Goal: Task Accomplishment & Management: Complete application form

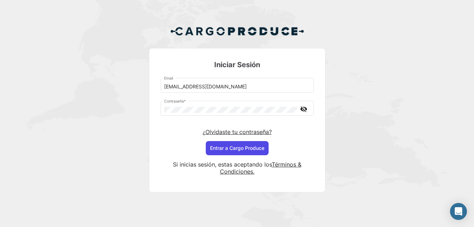
click at [252, 147] on button "Entrar a Cargo Produce" at bounding box center [237, 148] width 63 height 14
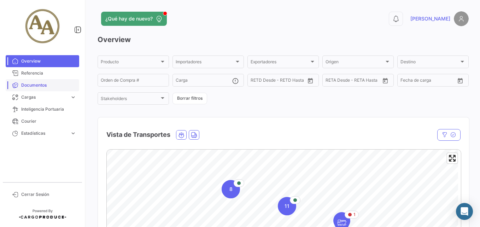
click at [39, 88] on link "Documentos" at bounding box center [42, 85] width 73 height 12
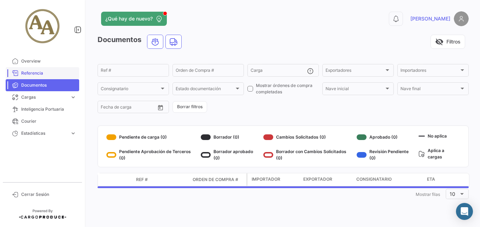
click at [37, 71] on span "Referencia" at bounding box center [48, 73] width 55 height 6
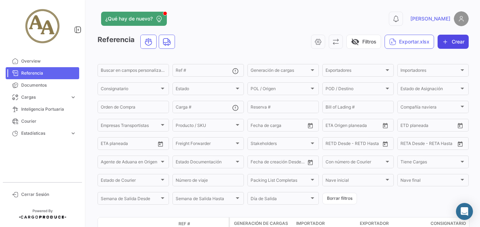
click at [449, 43] on button "Crear" at bounding box center [452, 42] width 31 height 14
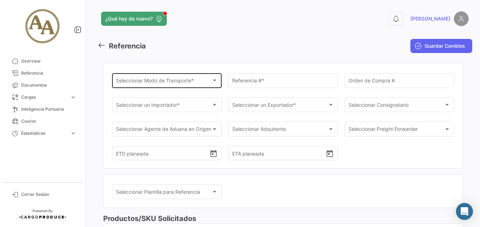
click at [175, 87] on div "Seleccionar Modo de Transporte * Seleccionar Modo de Transporte *" at bounding box center [167, 80] width 102 height 16
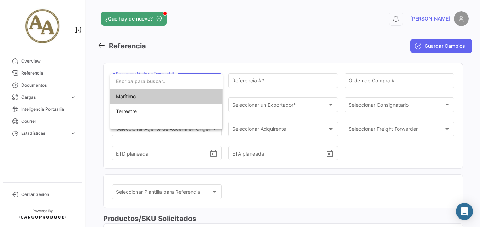
click at [172, 96] on span "Marítimo" at bounding box center [165, 96] width 99 height 15
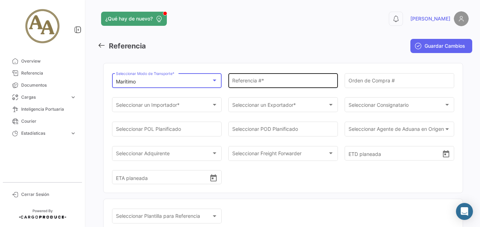
click at [268, 83] on input "Referencia # *" at bounding box center [283, 82] width 102 height 6
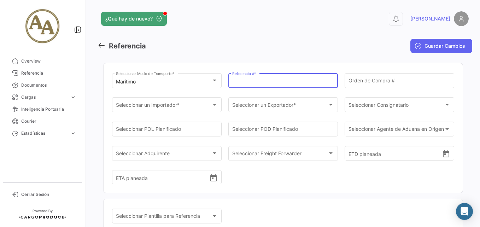
click at [268, 83] on input "Referencia # *" at bounding box center [283, 82] width 102 height 6
type input "25015344"
click at [365, 82] on input "Orden de Compra #" at bounding box center [399, 82] width 102 height 6
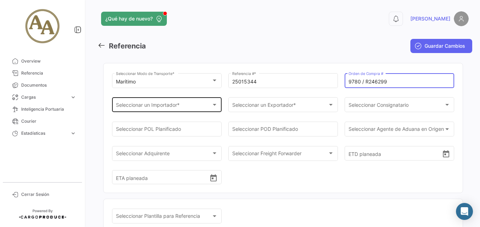
type input "9780 / R246299"
click at [201, 106] on div "Seleccionar un Importador *" at bounding box center [164, 106] width 96 height 6
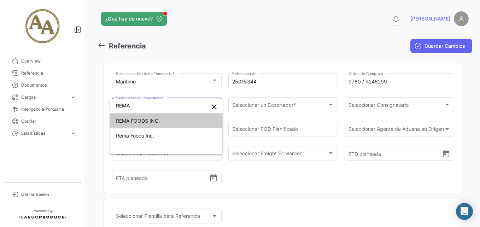
type input "REMA"
click at [172, 123] on span "REMA FOODS INC." at bounding box center [166, 120] width 101 height 15
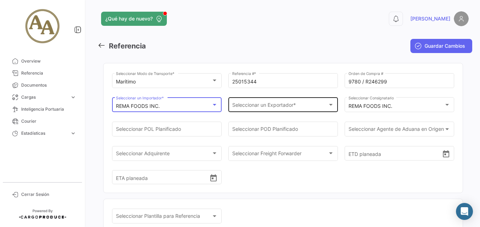
click at [268, 107] on span "Seleccionar un Exportador *" at bounding box center [280, 106] width 96 height 6
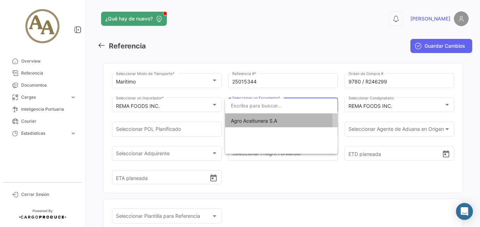
click at [269, 123] on span "Agro Aceitunera S.A" at bounding box center [254, 121] width 46 height 6
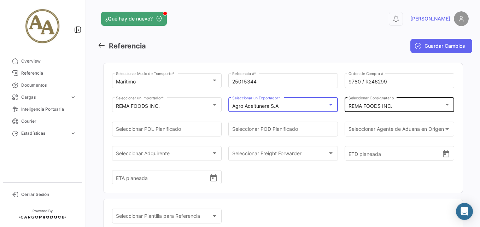
click at [380, 109] on div "REMA FOODS INC. Seleccionar Consignatario" at bounding box center [399, 104] width 102 height 16
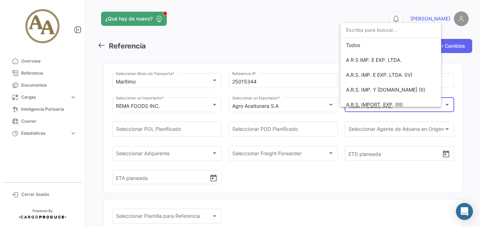
scroll to position [5221, 0]
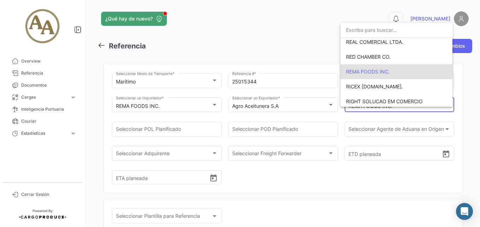
click at [380, 109] on div at bounding box center [240, 113] width 480 height 227
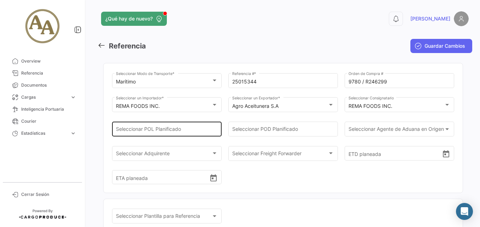
click at [171, 131] on input "Seleccionar POL Planificado" at bounding box center [167, 131] width 102 height 6
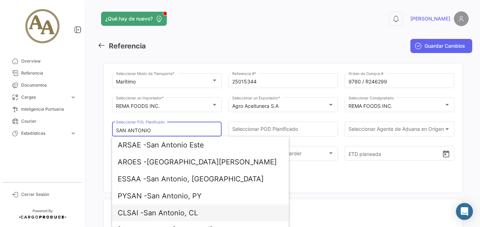
click at [207, 210] on span "CLSAI - [GEOGRAPHIC_DATA], CL" at bounding box center [200, 212] width 165 height 17
type input "San Antonio, CL"
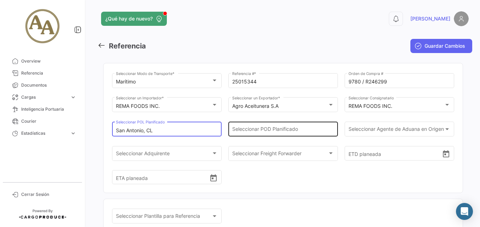
click at [264, 124] on div "Seleccionar POD Planificado" at bounding box center [283, 128] width 102 height 16
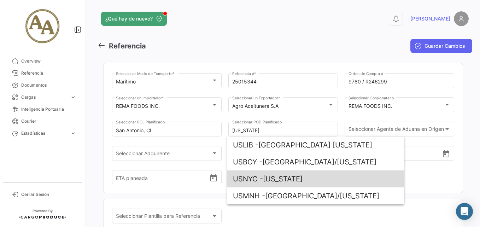
click at [339, 178] on span "USNYC - [US_STATE]" at bounding box center [315, 178] width 165 height 17
type input "[US_STATE]"
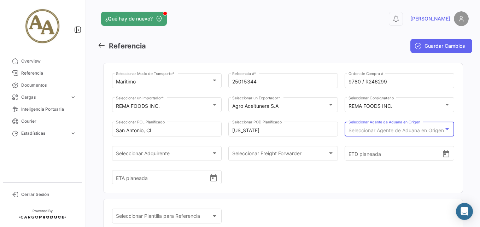
click at [400, 130] on span "Seleccionar Agente de Aduana en Origen" at bounding box center [395, 130] width 95 height 6
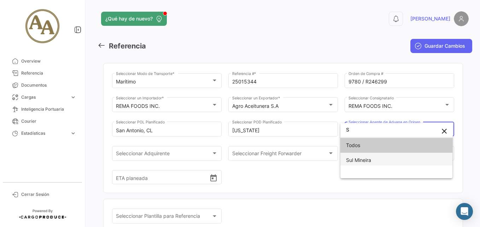
type input "S"
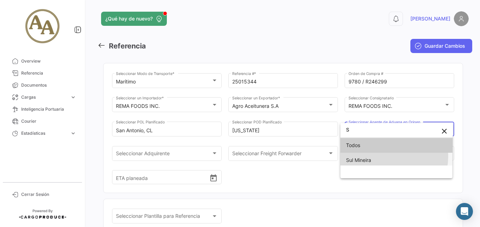
click at [386, 156] on span "Sul Mineira" at bounding box center [396, 160] width 101 height 15
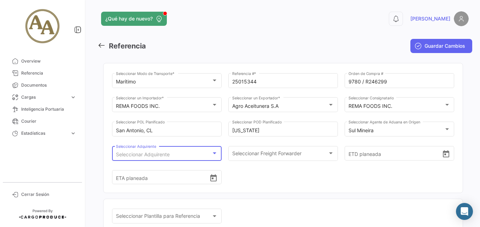
click at [182, 153] on div "Seleccionar Adquirente" at bounding box center [164, 155] width 96 height 6
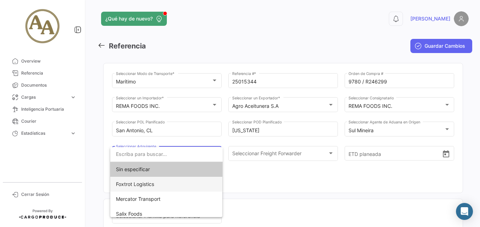
click at [182, 184] on span "Foxtrot Logistics" at bounding box center [166, 184] width 101 height 15
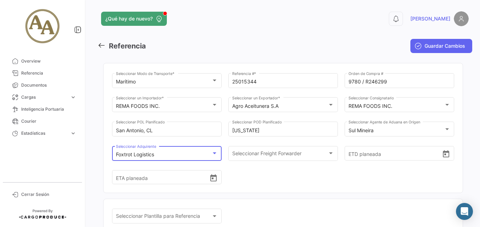
click at [180, 153] on div "Foxtrot Logistics" at bounding box center [164, 155] width 96 height 6
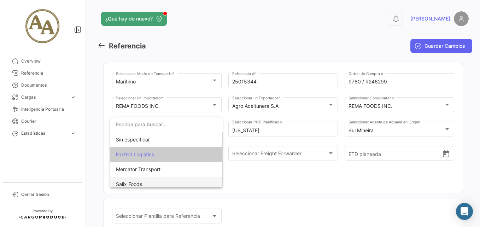
click at [170, 181] on span "Salix Foods" at bounding box center [166, 184] width 101 height 15
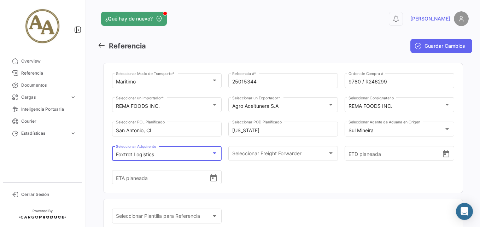
scroll to position [0, 0]
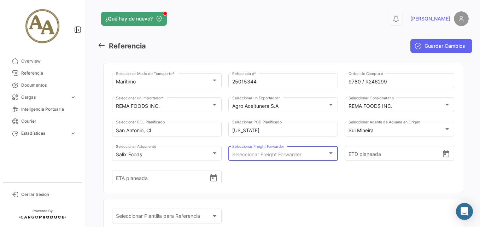
click at [274, 154] on span "Seleccionar Freight Forwarder" at bounding box center [266, 154] width 69 height 6
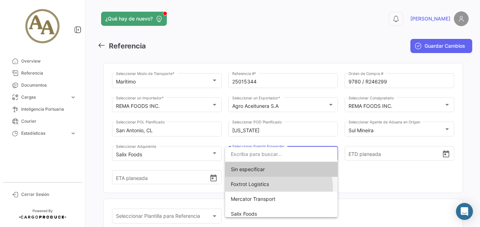
click at [270, 188] on span "Foxtrot Logistics" at bounding box center [281, 184] width 101 height 15
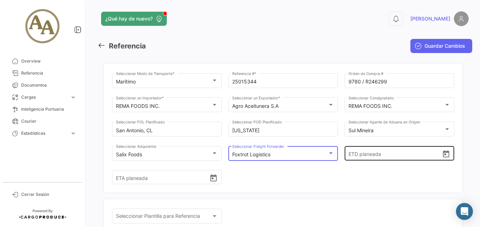
click at [366, 155] on input "ETD planeada" at bounding box center [395, 153] width 94 height 25
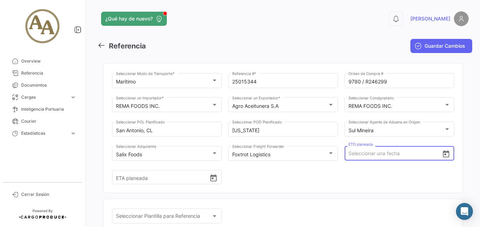
click at [374, 153] on input "ETD planeada" at bounding box center [395, 153] width 94 height 25
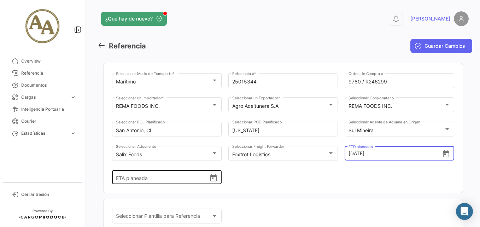
type input "[DATE] 00:00"
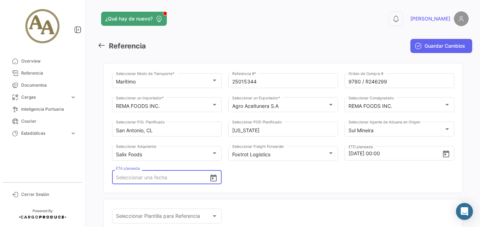
click at [165, 177] on input "ETA planeada" at bounding box center [163, 177] width 94 height 25
type input "[DATE] 00:00"
click at [303, 173] on div "Marítimo Seleccionar Modo de Transporte * 25015344 Referencia # * 9780 / R24629…" at bounding box center [283, 132] width 342 height 121
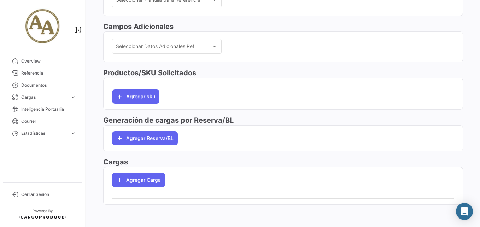
scroll to position [216, 0]
click at [160, 135] on button "Agregar Reserva/BL" at bounding box center [145, 138] width 66 height 14
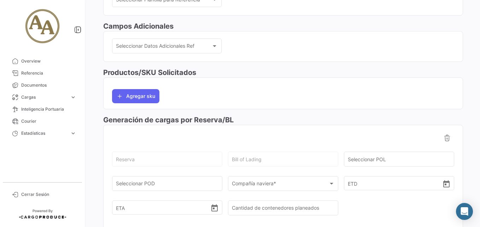
scroll to position [251, 0]
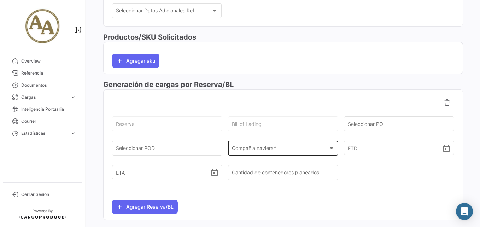
click at [296, 149] on div "Compañía naviera *" at bounding box center [280, 150] width 96 height 6
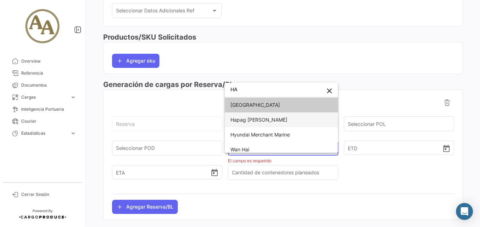
type input "HA"
click at [279, 122] on span "Hapag [PERSON_NAME]" at bounding box center [281, 119] width 102 height 15
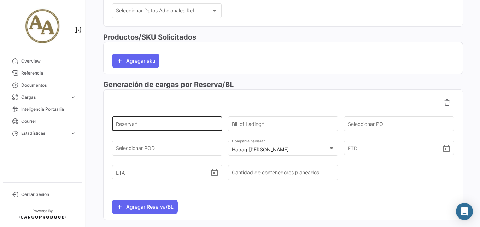
click at [176, 130] on div "Reserva *" at bounding box center [167, 123] width 103 height 16
click at [177, 123] on input "Reserva *" at bounding box center [167, 125] width 103 height 6
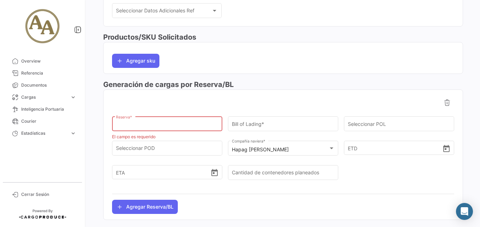
click at [149, 126] on input "Reserva *" at bounding box center [167, 125] width 103 height 6
paste input "69664331"
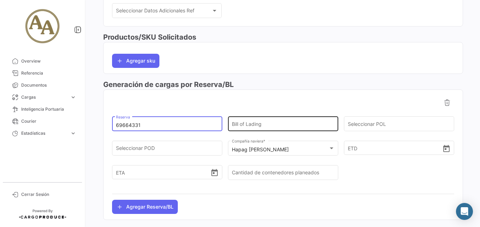
type input "69664331"
click at [267, 126] on input "Bill of Lading" at bounding box center [283, 125] width 103 height 6
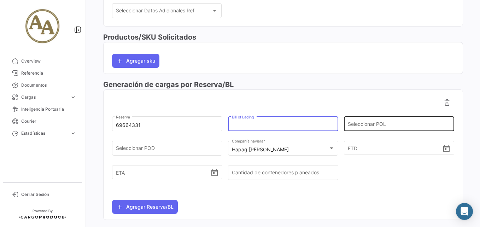
click at [386, 126] on input "Seleccionar POL" at bounding box center [399, 125] width 103 height 6
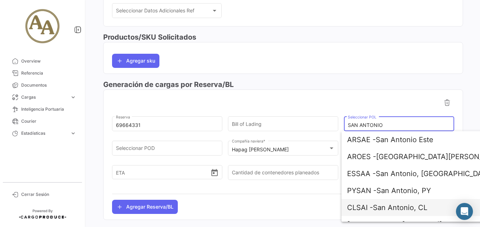
click at [401, 209] on span "CLSAI - [GEOGRAPHIC_DATA], CL" at bounding box center [429, 207] width 165 height 17
type input "San Antonio, CL"
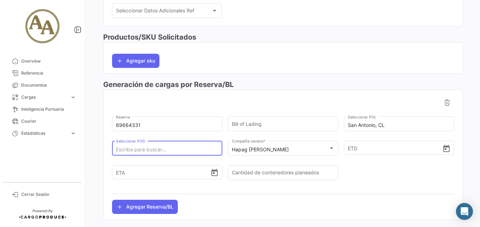
click at [143, 147] on input "Seleccionar POD" at bounding box center [167, 150] width 103 height 6
type input "U"
type input "E"
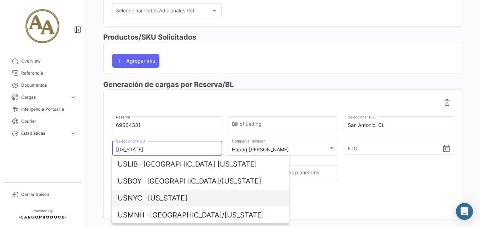
click at [170, 199] on span "USNYC - [US_STATE]" at bounding box center [200, 197] width 165 height 17
type input "[US_STATE]"
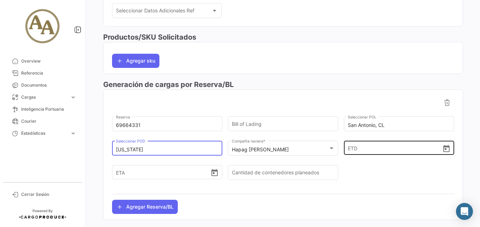
click at [376, 149] on input "ETD" at bounding box center [395, 148] width 94 height 25
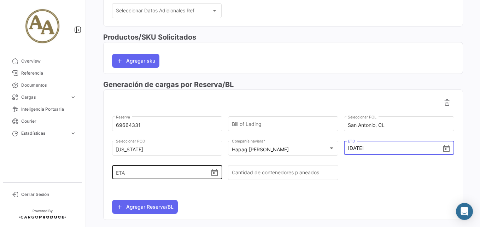
type input "[DATE] 00:00"
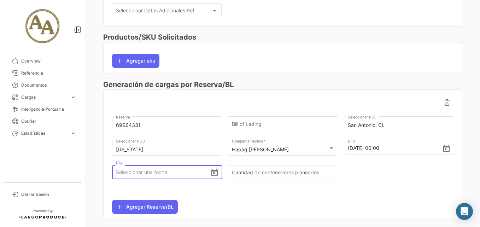
click at [158, 172] on input "ETA" at bounding box center [163, 172] width 94 height 25
click at [163, 182] on input "20/09" at bounding box center [163, 172] width 94 height 25
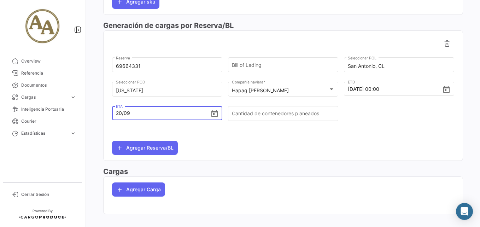
scroll to position [320, 0]
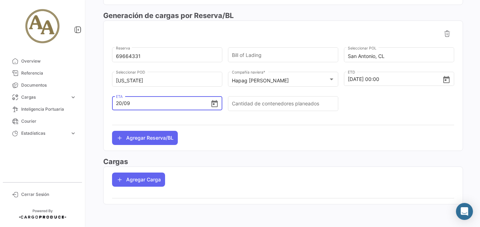
type input "[DATE] 00:00"
click at [388, 130] on div at bounding box center [283, 125] width 342 height 12
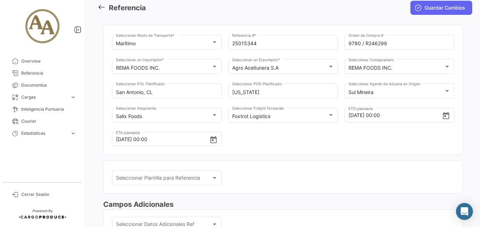
scroll to position [0, 0]
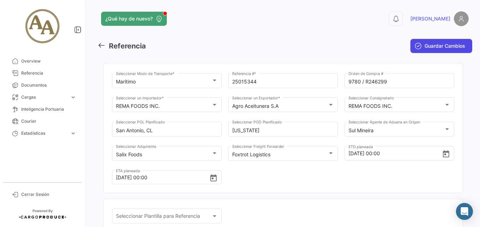
click at [436, 47] on span "Guardar Cambios" at bounding box center [444, 45] width 41 height 7
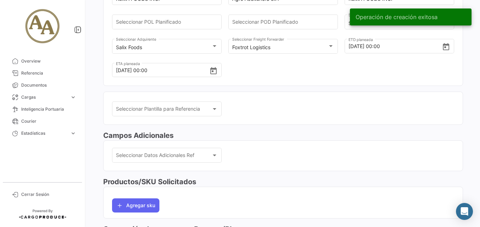
scroll to position [141, 0]
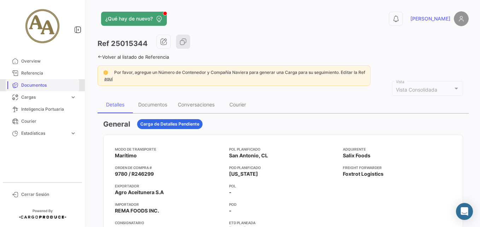
click at [46, 83] on span "Documentos" at bounding box center [48, 85] width 55 height 6
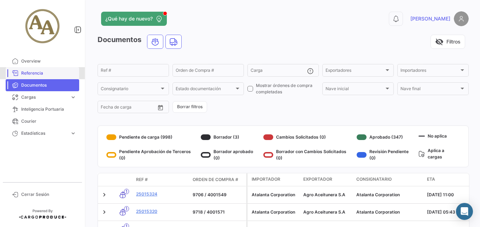
click at [25, 75] on span "Referencia" at bounding box center [48, 73] width 55 height 6
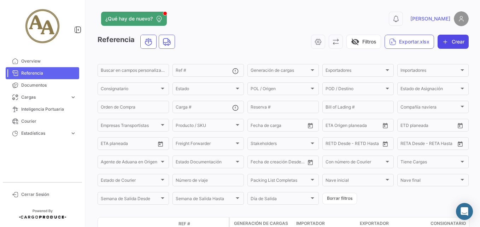
click at [442, 45] on icon "button" at bounding box center [445, 41] width 7 height 7
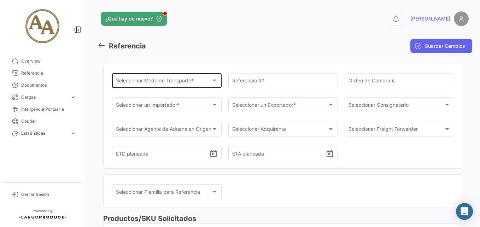
click at [167, 82] on span "Seleccionar Modo de Transporte *" at bounding box center [164, 82] width 96 height 6
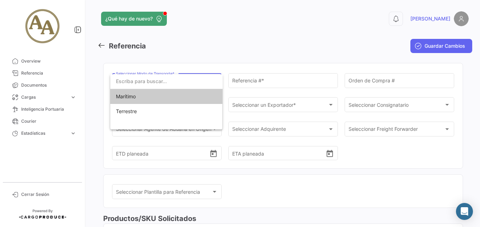
click at [136, 94] on span "Marítimo" at bounding box center [126, 96] width 20 height 6
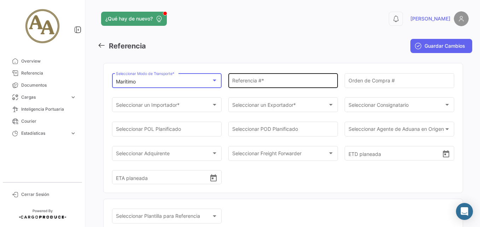
click at [259, 77] on div "Referencia # *" at bounding box center [283, 80] width 102 height 16
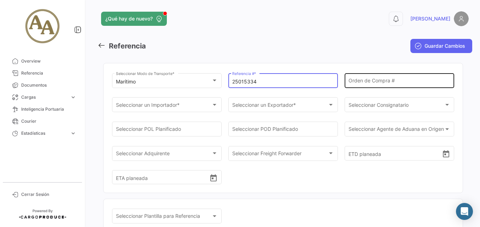
type input "25015334"
click at [389, 79] on input "Orden de Compra #" at bounding box center [399, 82] width 102 height 6
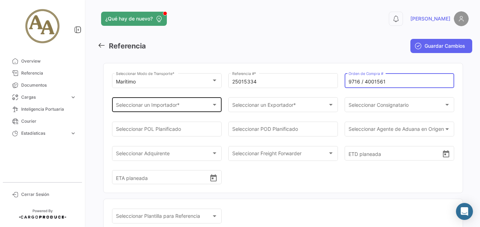
type input "9716 / 4001561"
click at [169, 102] on div "Seleccionar un Importador * Seleccionar un Importador *" at bounding box center [167, 104] width 102 height 16
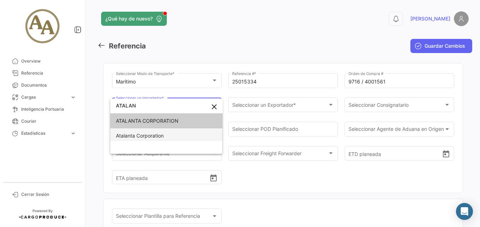
type input "ATALAN"
click at [161, 134] on span "Atalanta Corporation" at bounding box center [140, 135] width 48 height 6
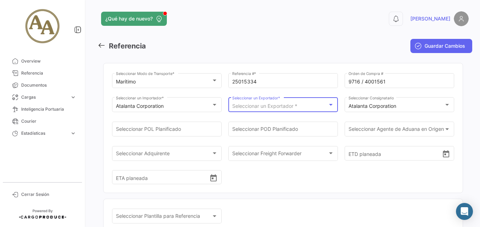
click at [287, 105] on span "Seleccionar un Exportador *" at bounding box center [264, 106] width 65 height 6
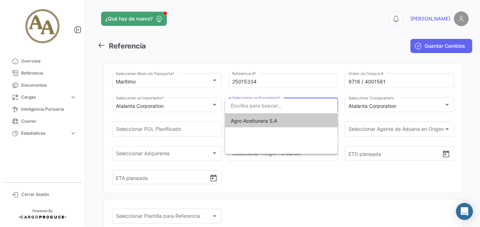
click at [282, 120] on span "Agro Aceitunera S.A" at bounding box center [281, 120] width 101 height 15
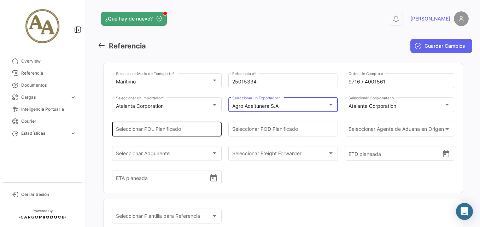
click at [173, 131] on input "Seleccionar POL Planificado" at bounding box center [167, 131] width 102 height 6
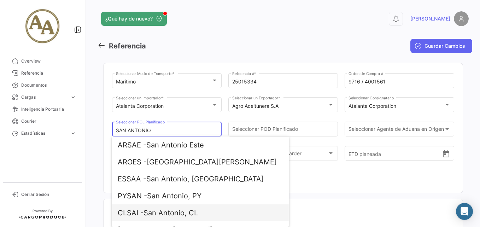
click at [191, 205] on span "CLSAI - [GEOGRAPHIC_DATA], CL" at bounding box center [200, 212] width 165 height 17
type input "San Antonio, CL"
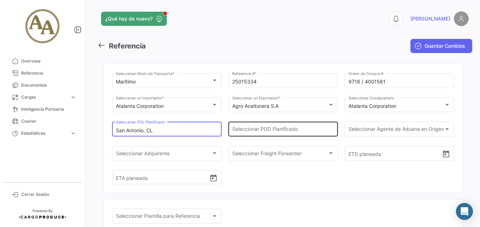
click at [283, 126] on div "Seleccionar POD Planificado" at bounding box center [283, 128] width 102 height 16
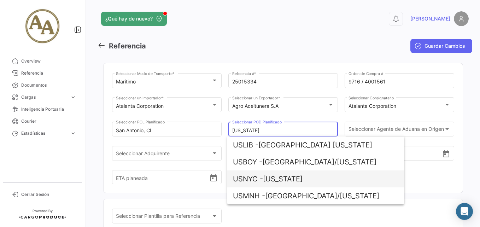
click at [310, 179] on span "USNYC - [US_STATE]" at bounding box center [315, 178] width 165 height 17
type input "[US_STATE]"
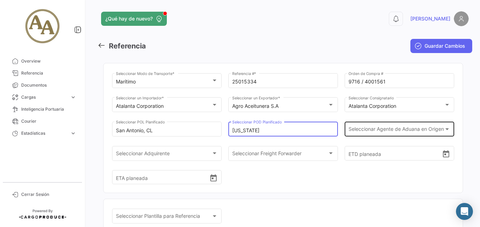
click at [356, 130] on span "Seleccionar Agente de Aduana en Origen" at bounding box center [396, 131] width 96 height 6
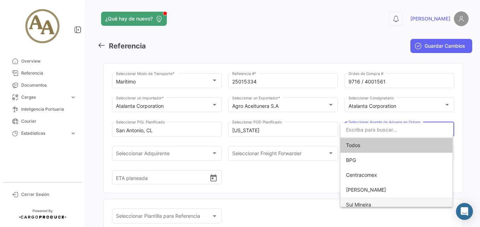
click at [373, 200] on span "Sul Mineira" at bounding box center [396, 204] width 101 height 15
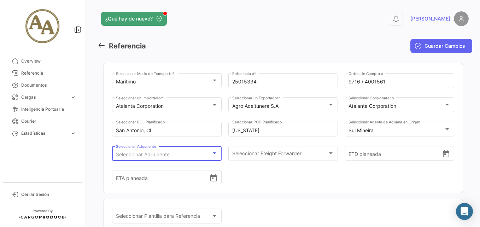
click at [182, 153] on div "Seleccionar Adquirente" at bounding box center [164, 155] width 96 height 6
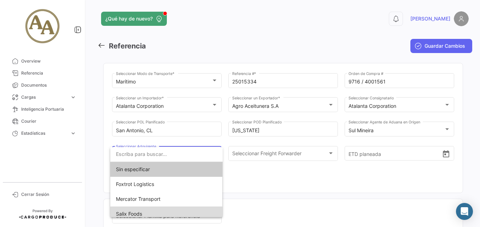
click at [177, 209] on span "Salix Foods" at bounding box center [166, 213] width 101 height 15
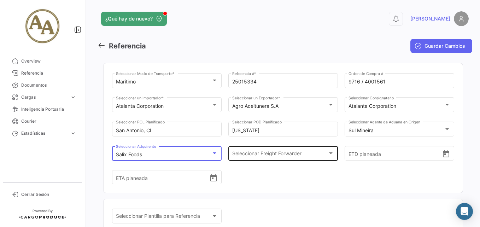
click at [266, 150] on div "Seleccionar Freight Forwarder Seleccionar Freight Forwarder" at bounding box center [283, 152] width 102 height 16
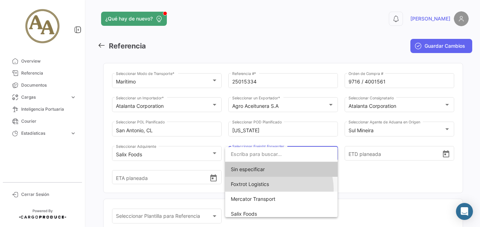
click at [279, 189] on span "Foxtrot Logistics" at bounding box center [281, 184] width 101 height 15
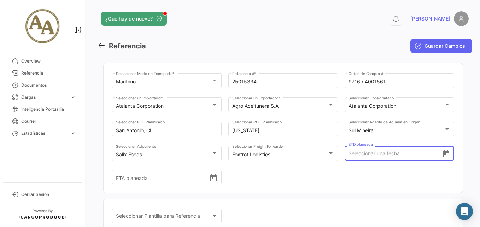
drag, startPoint x: 362, startPoint y: 157, endPoint x: 356, endPoint y: 200, distance: 43.6
click at [362, 158] on input "ETD planeada" at bounding box center [395, 153] width 94 height 25
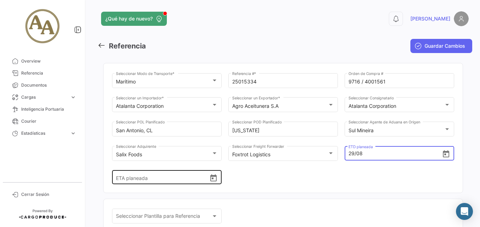
type input "[DATE] 00:00"
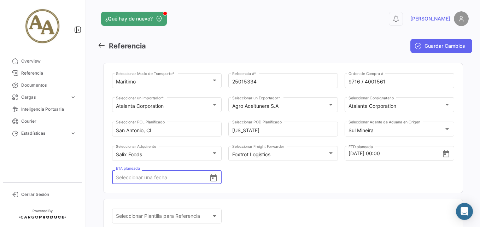
click at [138, 183] on input "ETA planeada" at bounding box center [163, 177] width 94 height 25
type input "[DATE] 00:00"
click at [293, 183] on div "Marítimo Seleccionar Modo de Transporte * 25015334 Referencia # * 9716 / 400156…" at bounding box center [283, 132] width 342 height 121
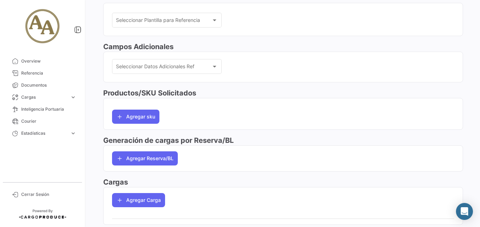
scroll to position [212, 0]
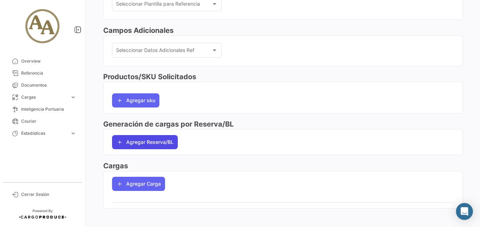
click at [160, 142] on button "Agregar Reserva/BL" at bounding box center [145, 142] width 66 height 14
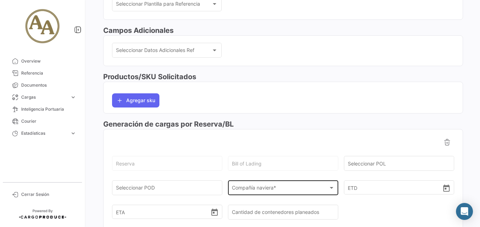
click at [265, 183] on div "Compañía naviera * Compañía naviera *" at bounding box center [283, 187] width 103 height 16
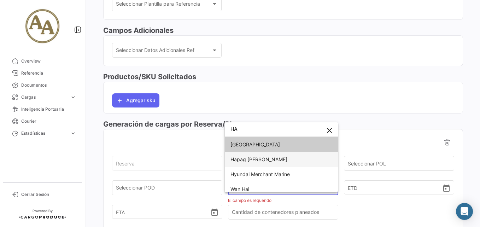
type input "HA"
click at [274, 157] on span "Hapag [PERSON_NAME]" at bounding box center [281, 159] width 102 height 15
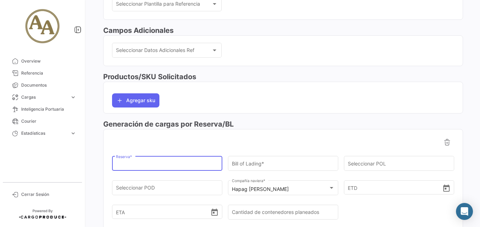
click at [136, 162] on input "Reserva *" at bounding box center [167, 165] width 103 height 6
paste input "61997405"
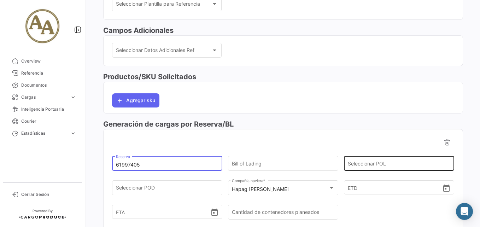
type input "61997405"
click at [372, 160] on div "Seleccionar POL" at bounding box center [399, 163] width 103 height 16
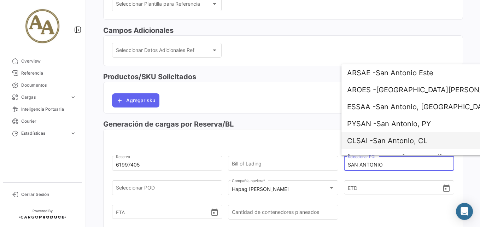
click at [426, 136] on span "CLSAI - [GEOGRAPHIC_DATA], CL" at bounding box center [429, 140] width 165 height 17
type input "San Antonio, CL"
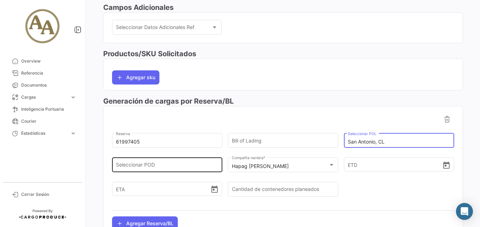
scroll to position [247, 0]
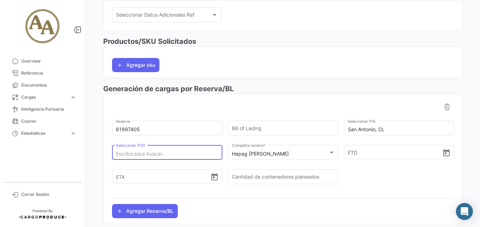
click at [166, 152] on input "Seleccionar POD" at bounding box center [167, 154] width 103 height 6
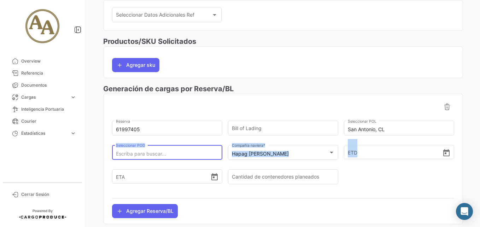
click at [153, 157] on form "61997405 Reserva Bill of Lading San Antonio, CL Seleccionar POL Seleccionar POD…" at bounding box center [283, 155] width 342 height 73
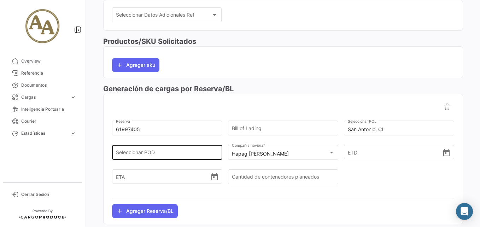
drag, startPoint x: 153, startPoint y: 157, endPoint x: 142, endPoint y: 153, distance: 11.6
click at [142, 153] on input "Seleccionar POD" at bounding box center [167, 154] width 103 height 6
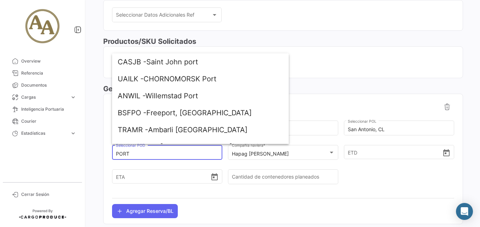
click at [136, 152] on input "PORT" at bounding box center [167, 154] width 103 height 6
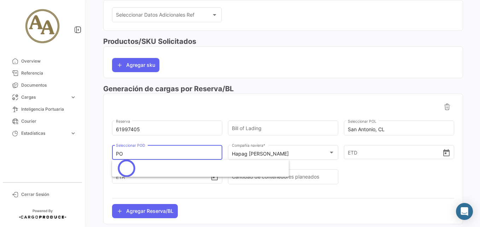
type input "P"
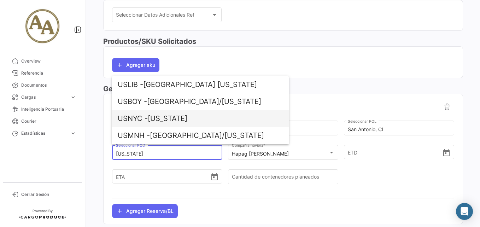
click at [182, 121] on span "USNYC - [US_STATE]" at bounding box center [200, 118] width 165 height 17
type input "[US_STATE]"
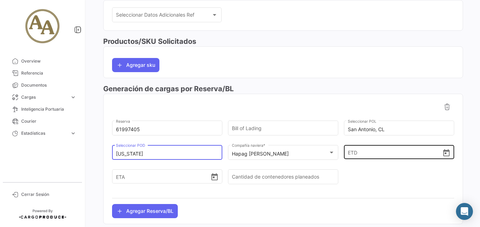
click at [383, 155] on input "ETD" at bounding box center [395, 152] width 94 height 25
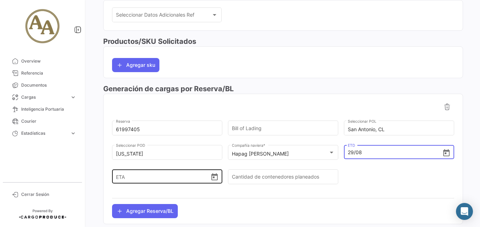
type input "[DATE] 00:00"
click at [168, 178] on input "ETA" at bounding box center [163, 176] width 94 height 25
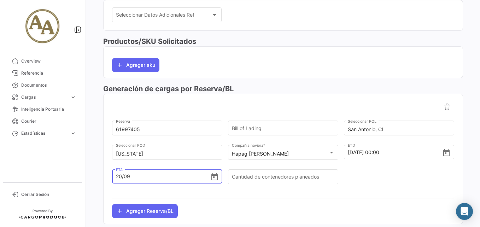
type input "[DATE] 00:00"
click at [316, 192] on div at bounding box center [283, 198] width 342 height 12
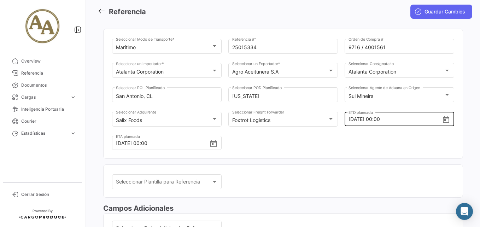
scroll to position [0, 0]
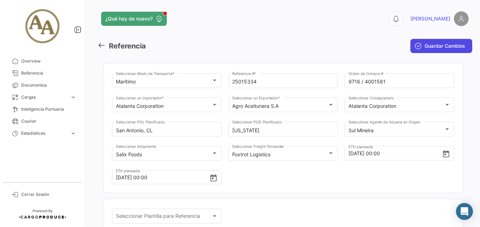
click at [424, 45] on span "Guardar Cambios" at bounding box center [444, 45] width 41 height 7
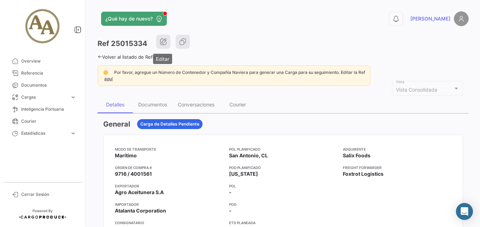
click at [163, 41] on icon "button" at bounding box center [163, 41] width 7 height 7
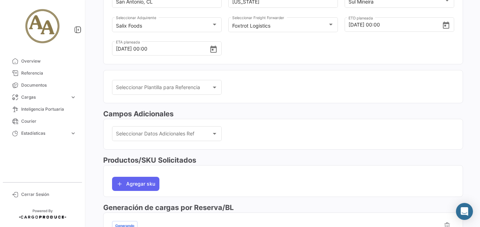
scroll to position [141, 0]
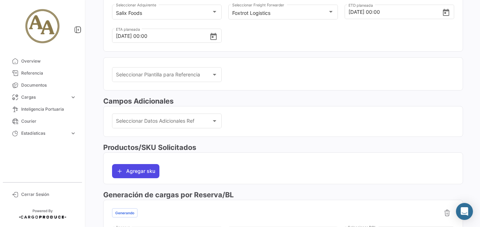
click at [138, 171] on button "Agregar sku" at bounding box center [135, 171] width 47 height 14
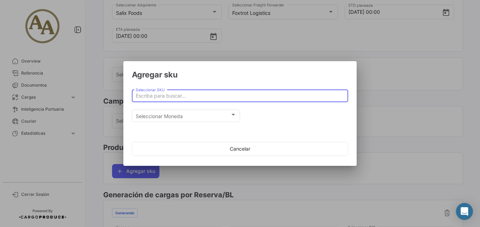
click at [176, 95] on input "Seleccionar SKU" at bounding box center [240, 96] width 209 height 6
type input "p"
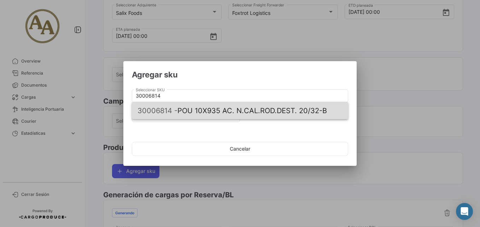
click at [223, 109] on span "30006814 - POU 10X935 AC. N.CAL.ROD.DEST. 20/32-B" at bounding box center [239, 110] width 205 height 17
type input "POU 10X935 AC. N.CAL.ROD.DEST. 20/32-B"
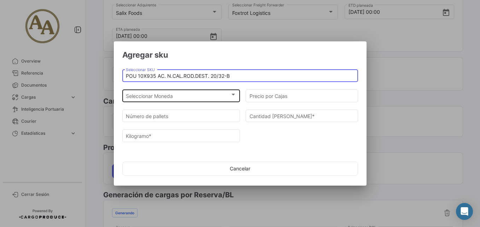
click at [199, 97] on div "Seleccionar Moneda" at bounding box center [178, 96] width 104 height 6
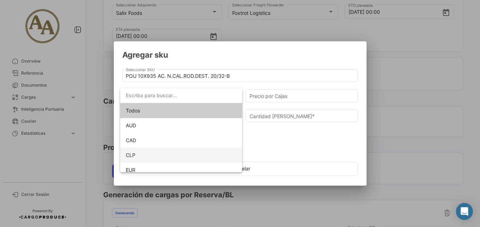
scroll to position [35, 0]
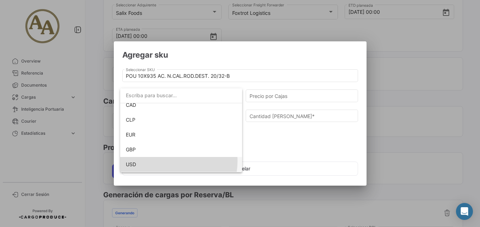
click at [168, 161] on span "USD" at bounding box center [181, 164] width 111 height 15
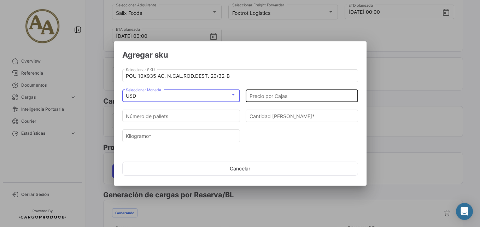
click at [292, 95] on input "Precio por Cajas" at bounding box center [301, 96] width 105 height 6
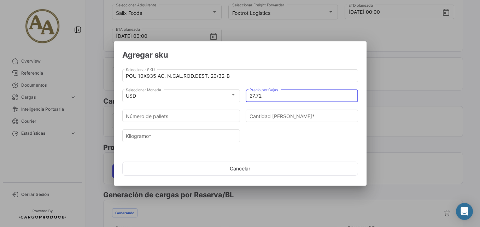
click at [254, 96] on input "27.72" at bounding box center [301, 96] width 105 height 6
type input "26.72"
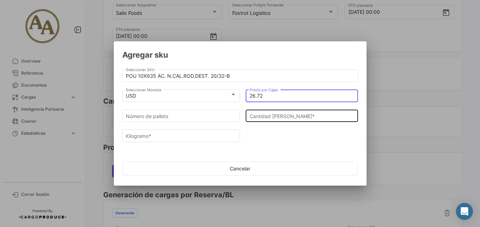
click at [291, 117] on input "Cantidad [PERSON_NAME] *" at bounding box center [301, 116] width 105 height 6
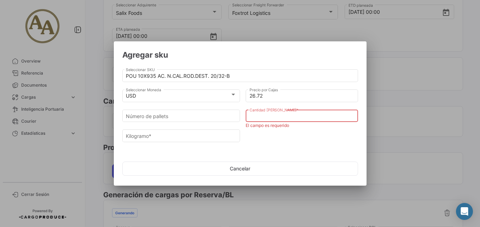
click at [277, 116] on input "Cantidad [PERSON_NAME] *" at bounding box center [301, 116] width 105 height 6
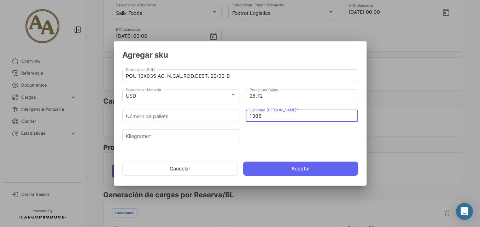
type input "1386"
click at [177, 135] on input "Kilogramo *" at bounding box center [181, 136] width 111 height 6
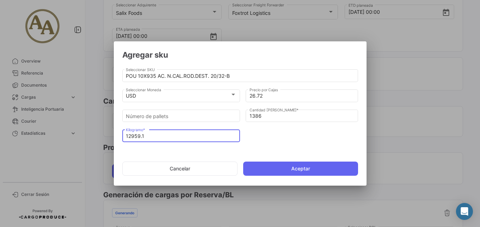
type input "12959.1"
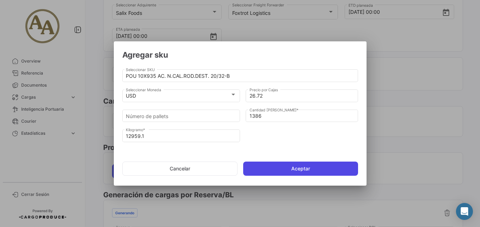
click at [302, 166] on button "Aceptar" at bounding box center [300, 168] width 115 height 14
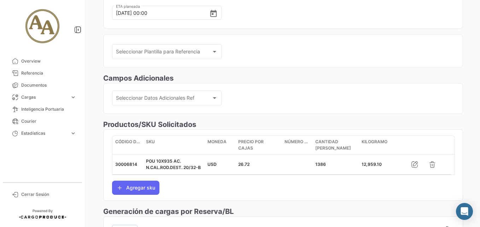
scroll to position [177, 0]
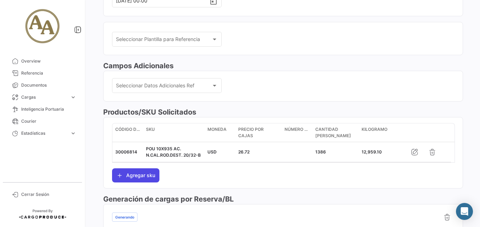
click at [142, 177] on button "Agregar sku" at bounding box center [135, 175] width 47 height 14
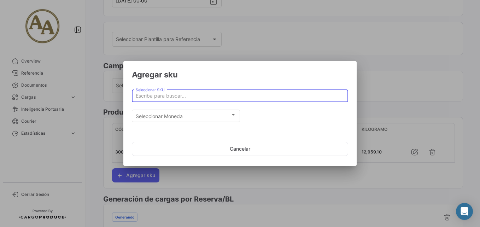
click at [182, 93] on input "Seleccionar SKU" at bounding box center [240, 96] width 209 height 6
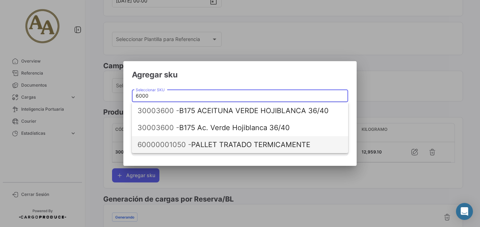
click at [215, 148] on span "60000001050 - PALLET TRATADO TERMICAMENTE" at bounding box center [239, 144] width 205 height 17
type input "PALLET TRATADO TERMICAMENTE"
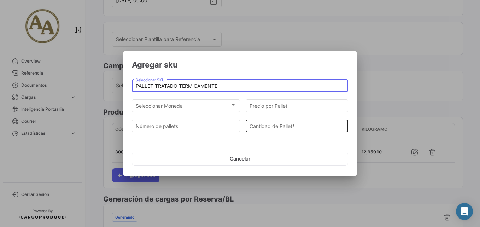
click at [279, 125] on input "Cantidad de Pallet *" at bounding box center [296, 126] width 95 height 6
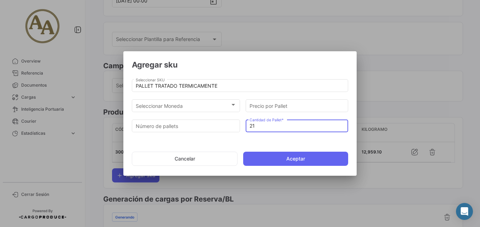
type input "21"
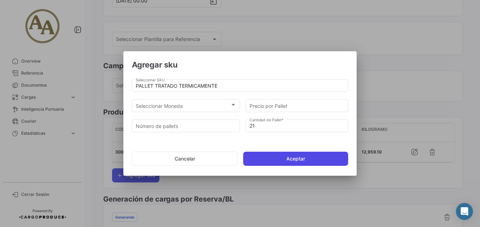
click at [281, 158] on button "Aceptar" at bounding box center [295, 159] width 105 height 14
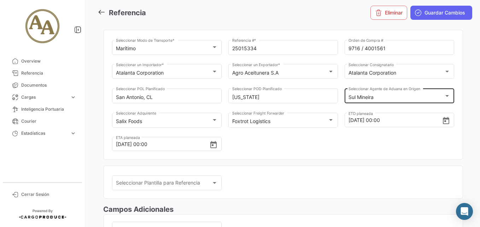
scroll to position [0, 0]
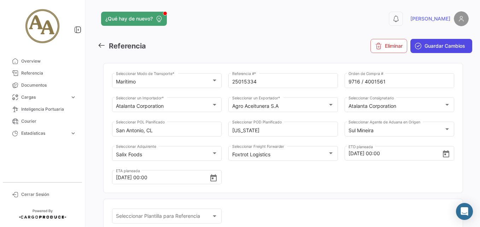
click at [439, 47] on span "Guardar Cambios" at bounding box center [444, 45] width 41 height 7
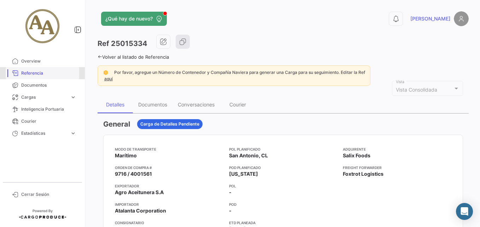
click at [26, 76] on span "Referencia" at bounding box center [48, 73] width 55 height 6
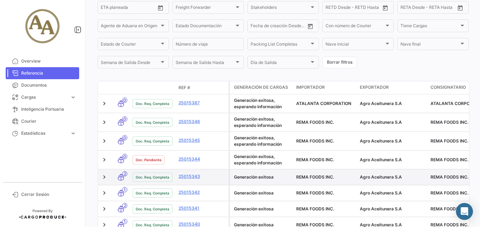
scroll to position [141, 0]
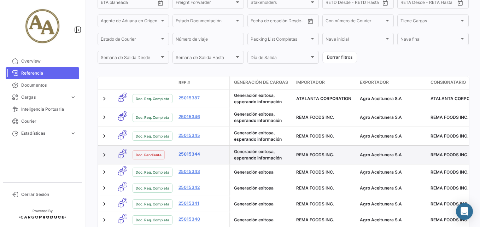
click at [202, 155] on link "25015344" at bounding box center [201, 154] width 47 height 6
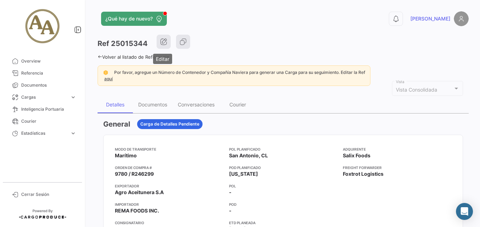
click at [168, 42] on button "button" at bounding box center [163, 42] width 14 height 14
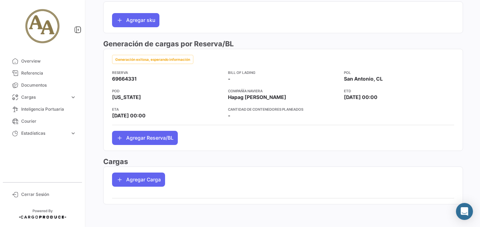
scroll to position [257, 0]
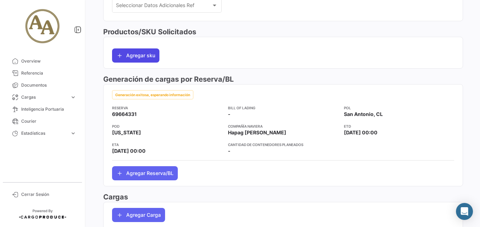
click at [140, 56] on button "Agregar sku" at bounding box center [135, 55] width 47 height 14
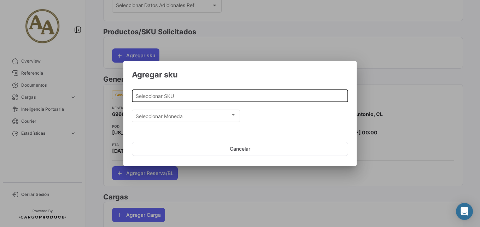
click at [194, 96] on input "Seleccionar SKU" at bounding box center [240, 96] width 209 height 6
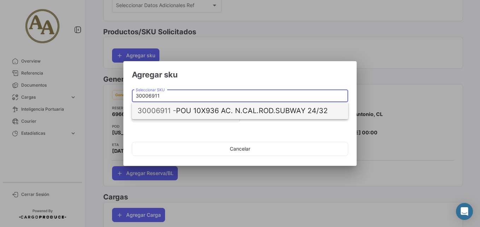
click at [209, 108] on span "30006911 - POU 10X936 AC. N.CAL.ROD.SUBWAY 24/32" at bounding box center [239, 110] width 205 height 17
type input "POU 10X936 AC. N.CAL.ROD.SUBWAY 24/32"
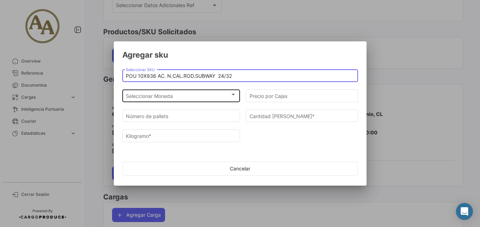
click at [184, 100] on div "Seleccionar Moneda Seleccionar Moneda" at bounding box center [181, 95] width 111 height 14
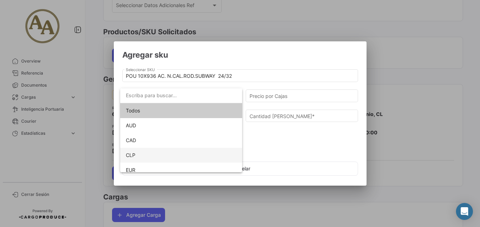
scroll to position [35, 0]
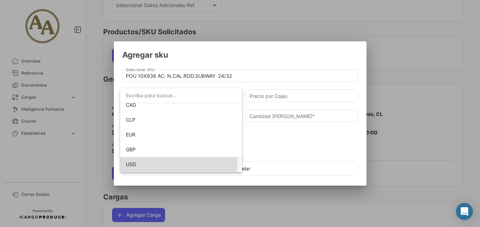
click at [161, 161] on span "USD" at bounding box center [181, 164] width 111 height 15
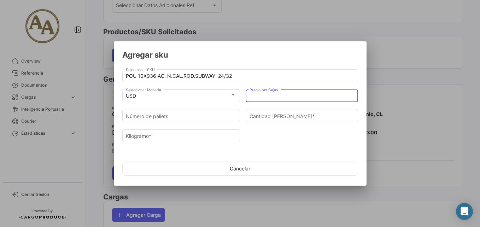
click at [273, 96] on input "Precio por Cajas" at bounding box center [301, 96] width 105 height 6
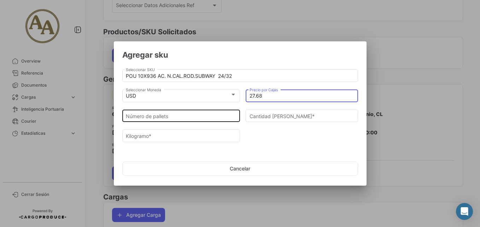
type input "27.68"
click at [202, 113] on div "Número de pallets" at bounding box center [181, 115] width 111 height 14
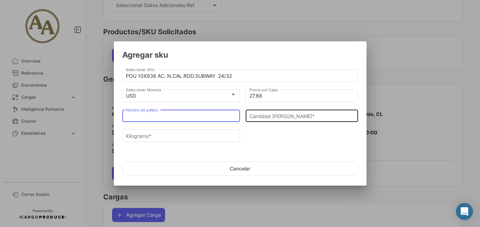
click at [261, 117] on input "Cantidad [PERSON_NAME] *" at bounding box center [301, 116] width 105 height 6
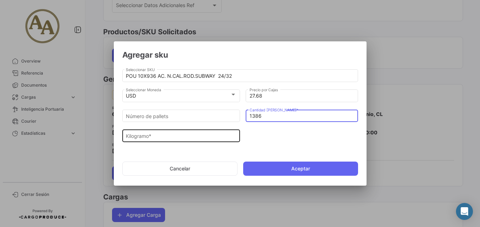
type input "1386"
click at [198, 134] on input "Kilogramo *" at bounding box center [181, 136] width 111 height 6
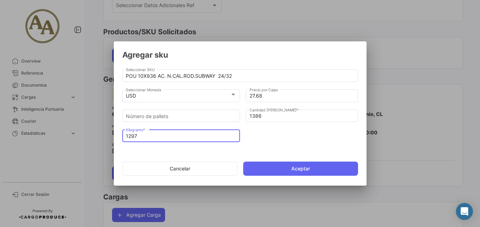
type input "12972"
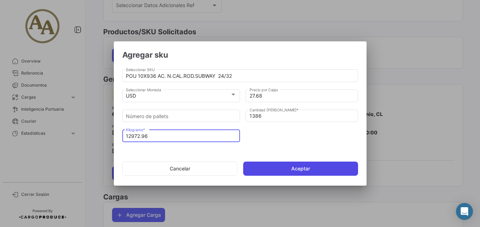
type input "12972.96"
click at [310, 169] on button "Aceptar" at bounding box center [300, 168] width 115 height 14
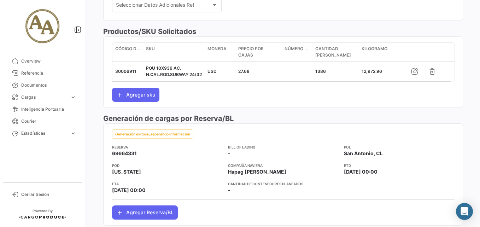
scroll to position [257, 0]
click at [143, 97] on button "Agregar sku" at bounding box center [135, 95] width 47 height 14
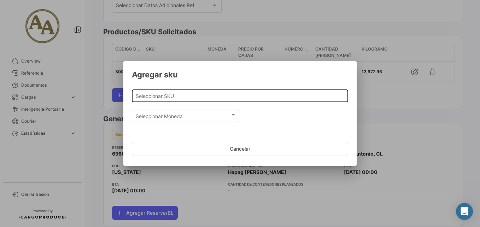
click at [199, 94] on input "Seleccionar SKU" at bounding box center [240, 96] width 209 height 6
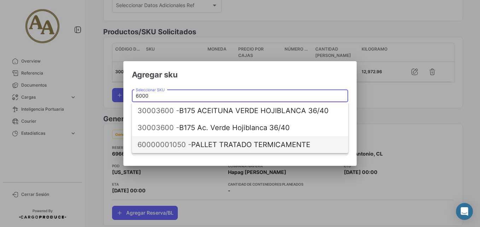
click at [218, 144] on span "60000001050 - PALLET TRATADO TERMICAMENTE" at bounding box center [239, 144] width 205 height 17
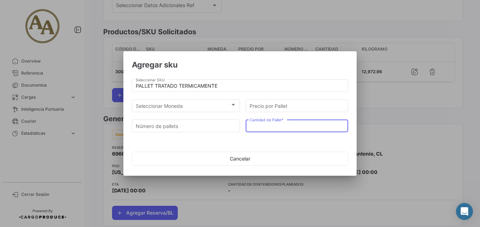
click at [273, 127] on input "Cantidad de Pallet *" at bounding box center [296, 126] width 95 height 6
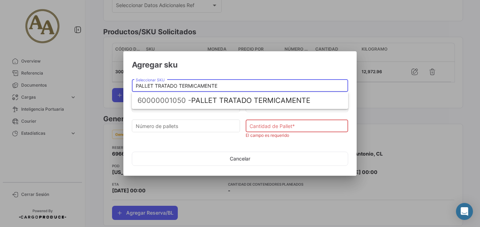
click at [242, 85] on input "PALLET TRATADO TERMICAMENTE" at bounding box center [240, 86] width 209 height 6
type input "P"
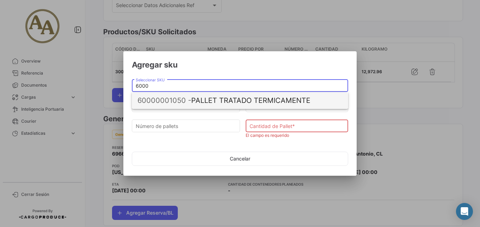
click at [214, 106] on span "60000001050 - PALLET TRATADO TERMICAMENTE" at bounding box center [239, 100] width 205 height 17
type input "PALLET TRATADO TERMICAMENTE"
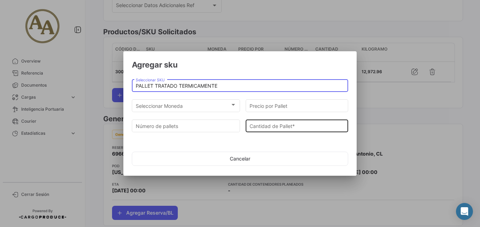
click at [282, 130] on div "Cantidad de Pallet *" at bounding box center [296, 125] width 95 height 14
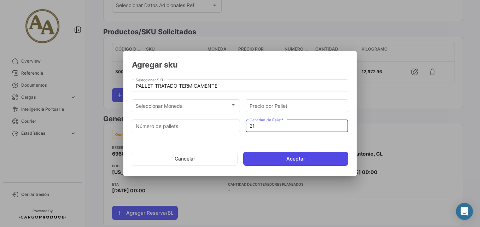
type input "21"
click at [282, 159] on button "Aceptar" at bounding box center [295, 159] width 105 height 14
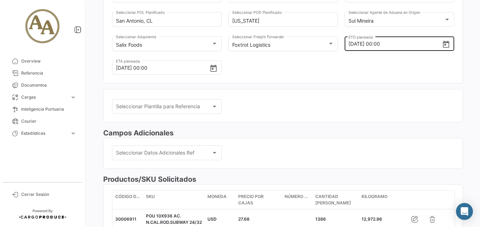
scroll to position [0, 0]
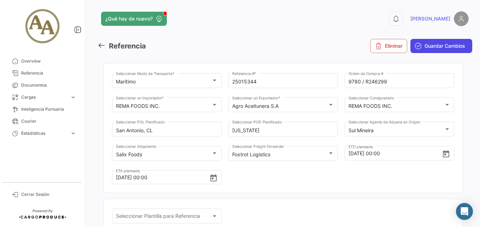
click at [436, 46] on span "Guardar Cambios" at bounding box center [444, 45] width 41 height 7
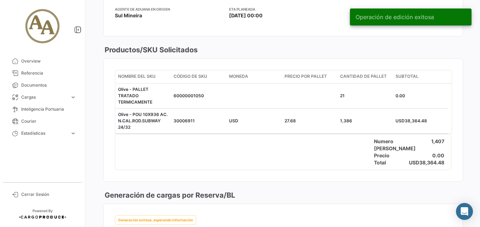
scroll to position [247, 0]
